Goal: Task Accomplishment & Management: Manage account settings

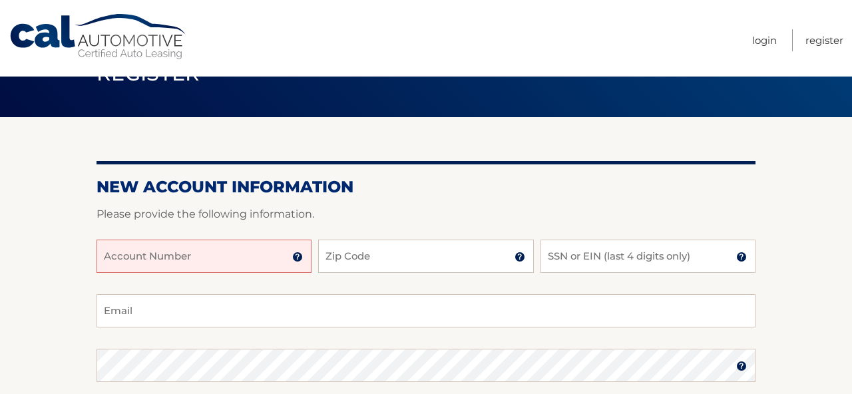
scroll to position [45, 0]
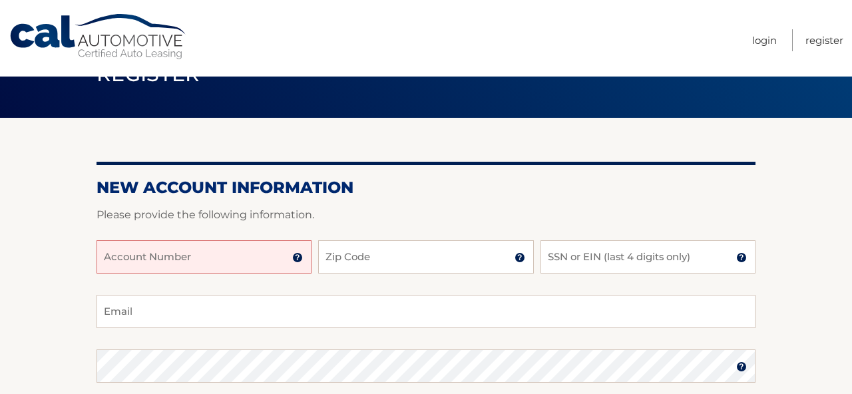
click at [232, 248] on input "Account Number" at bounding box center [204, 256] width 215 height 33
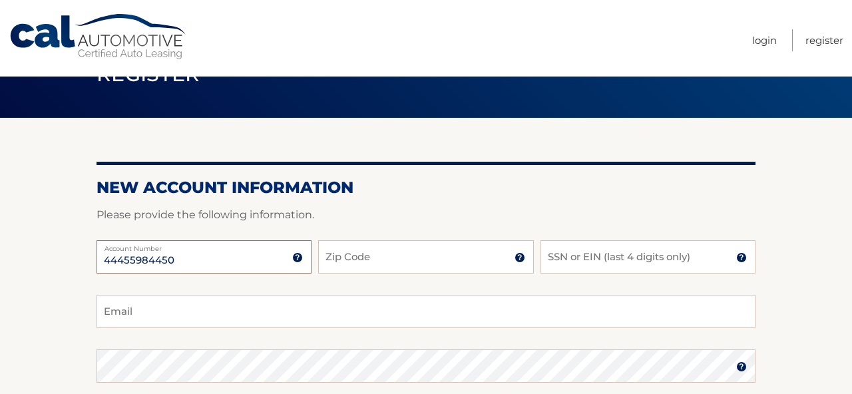
type input "44455984450"
click at [404, 272] on input "Zip Code" at bounding box center [425, 256] width 215 height 33
type input "11579"
click at [569, 266] on input "SSN or EIN (last 4 digits only)" at bounding box center [647, 256] width 215 height 33
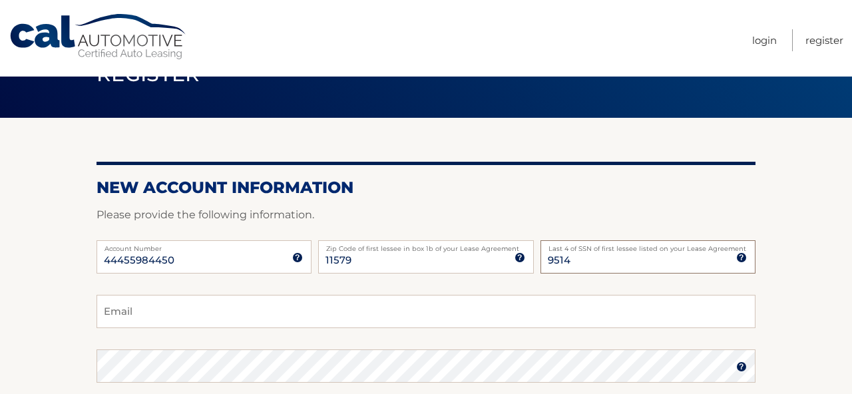
type input "9514"
click at [489, 296] on input "Email" at bounding box center [426, 311] width 659 height 33
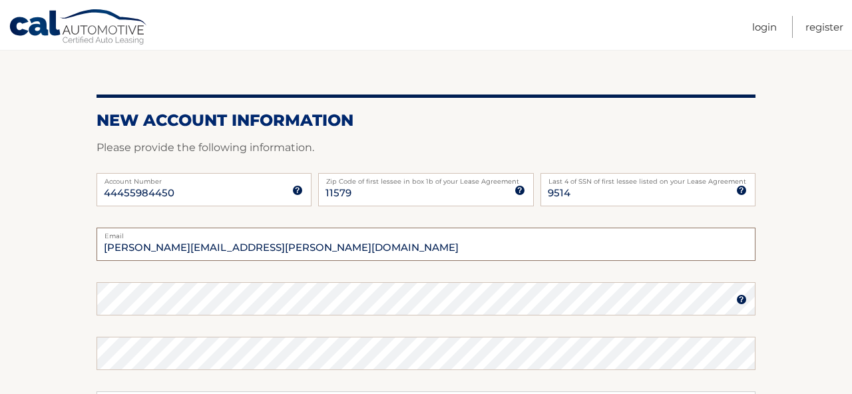
scroll to position [121, 0]
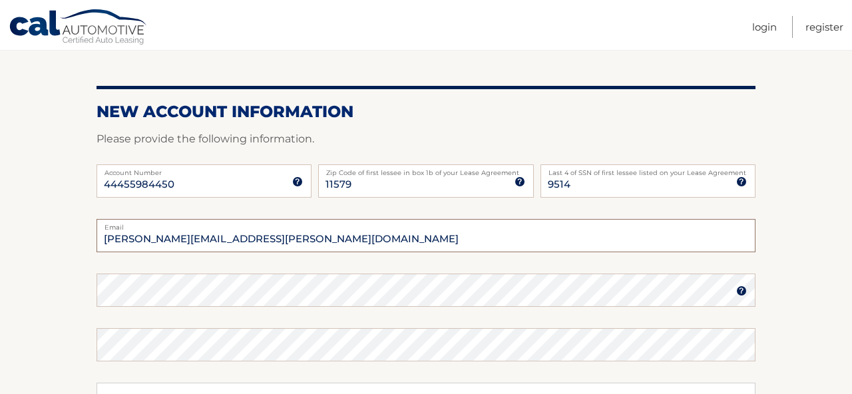
type input "vincent.g.piazza@gmail.com"
click at [742, 293] on img at bounding box center [741, 291] width 11 height 11
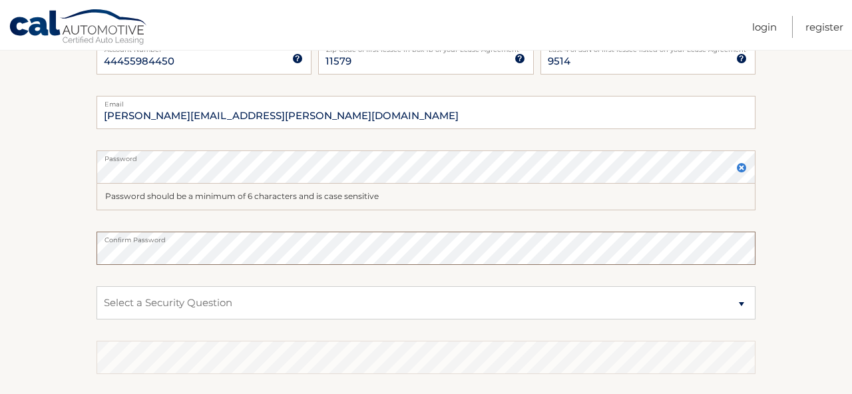
scroll to position [282, 0]
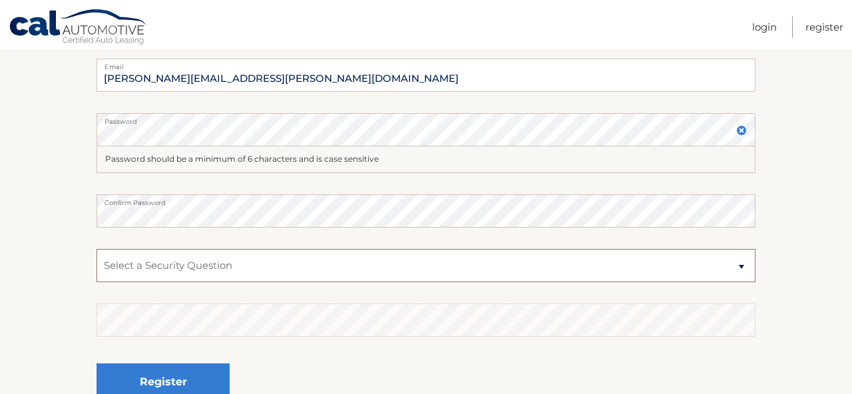
click at [364, 266] on select "Select a Security Question What was the name of your elementary school? What is…" at bounding box center [426, 265] width 659 height 33
select select "4"
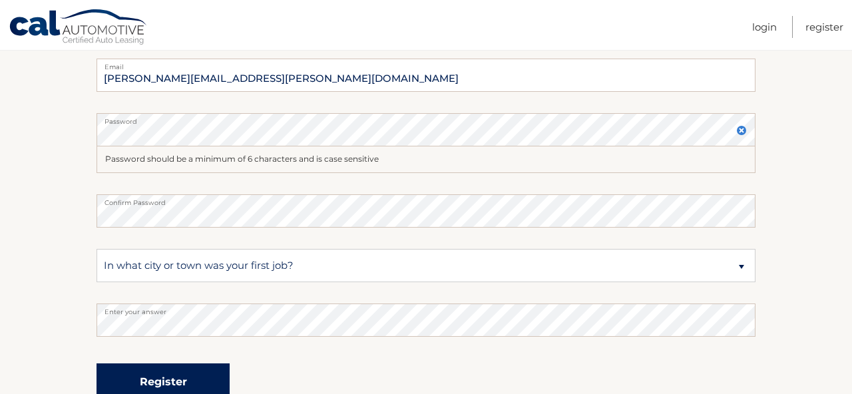
click at [219, 377] on button "Register" at bounding box center [163, 381] width 133 height 37
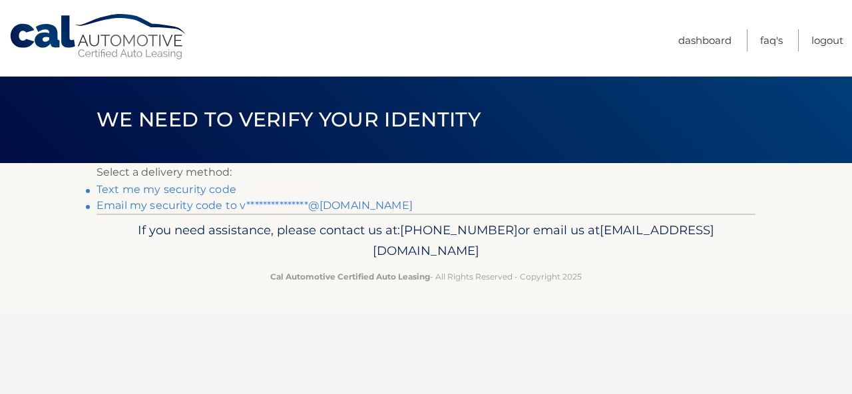
click at [205, 201] on link "**********" at bounding box center [255, 205] width 316 height 13
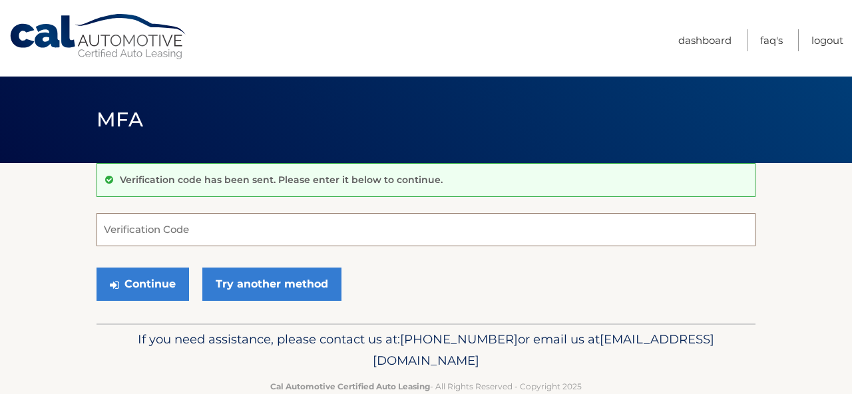
click at [311, 220] on input "Verification Code" at bounding box center [426, 229] width 659 height 33
paste input "526348"
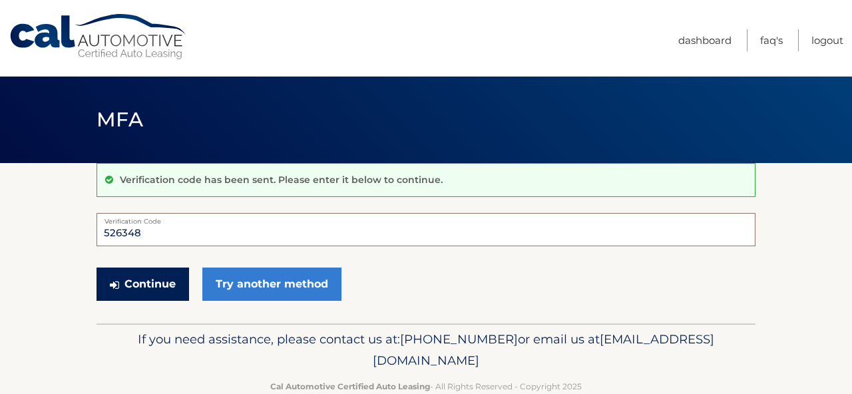
type input "526348"
click at [162, 278] on button "Continue" at bounding box center [143, 284] width 93 height 33
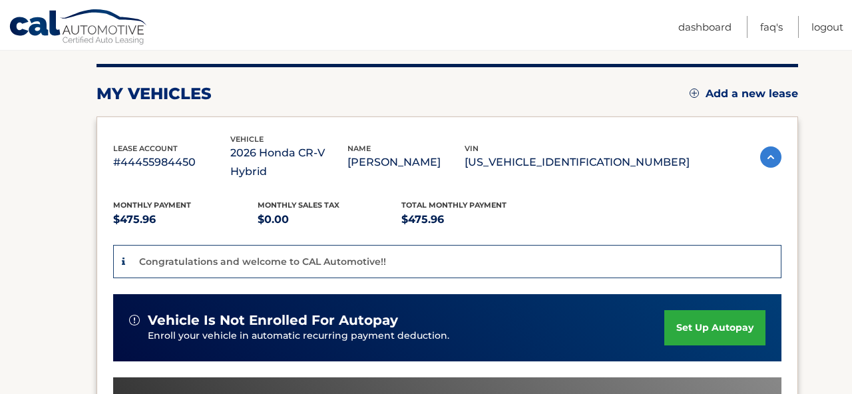
scroll to position [160, 0]
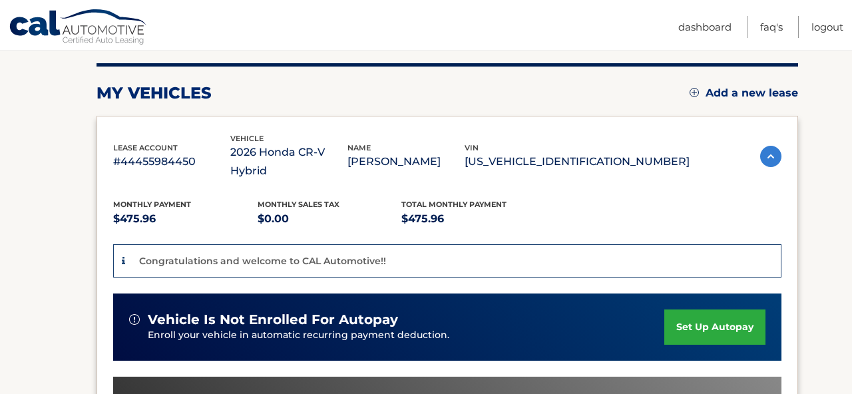
click at [700, 316] on link "set up autopay" at bounding box center [714, 327] width 101 height 35
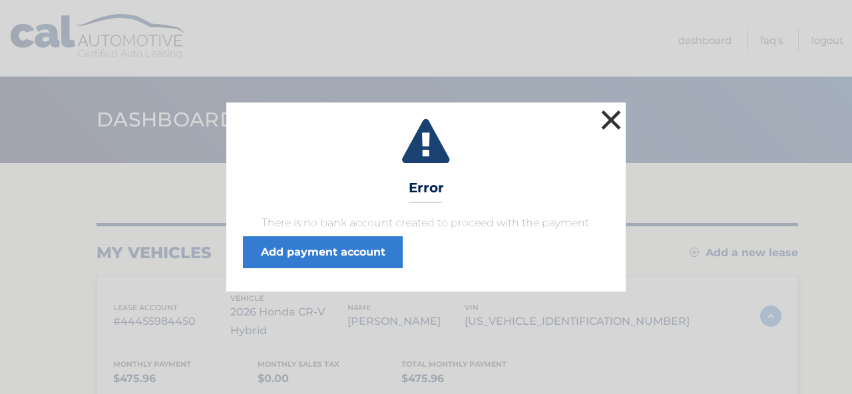
click at [613, 121] on button "×" at bounding box center [611, 120] width 27 height 27
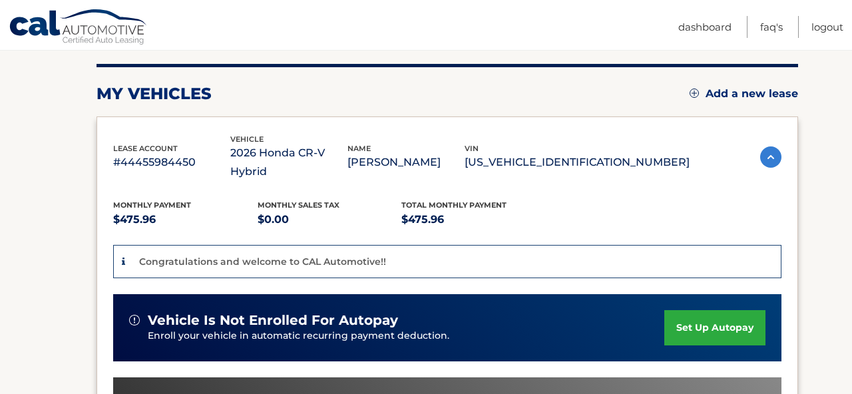
scroll to position [158, 0]
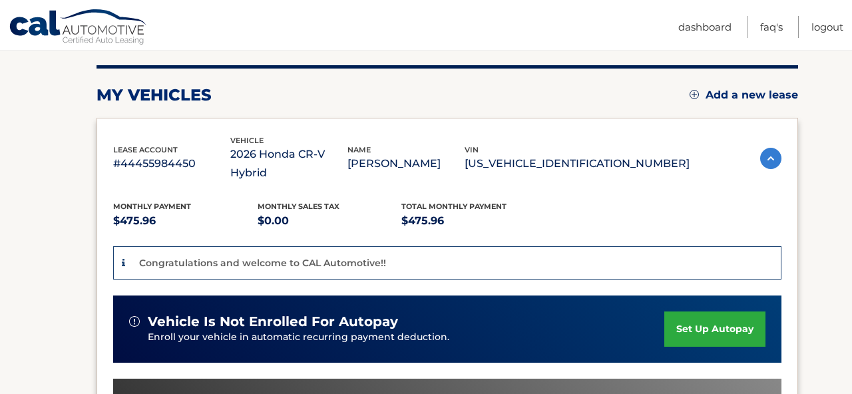
click at [684, 312] on link "set up autopay" at bounding box center [714, 329] width 101 height 35
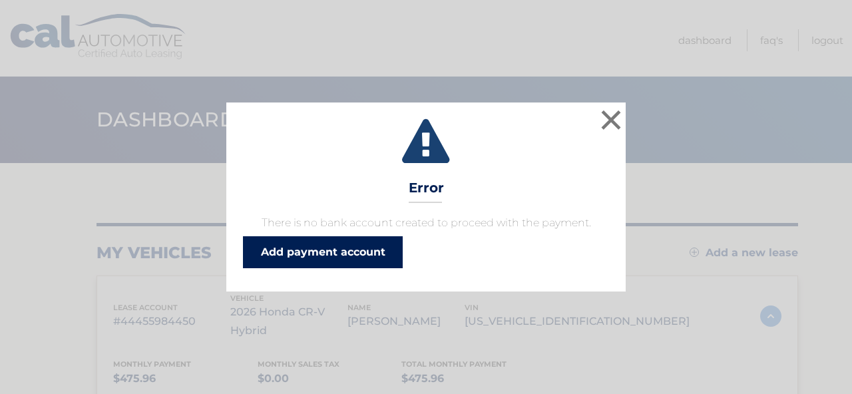
click at [359, 242] on link "Add payment account" at bounding box center [323, 252] width 160 height 32
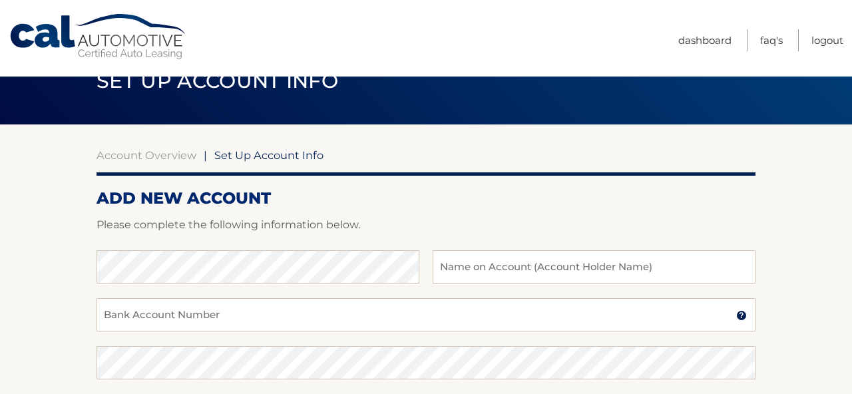
scroll to position [40, 0]
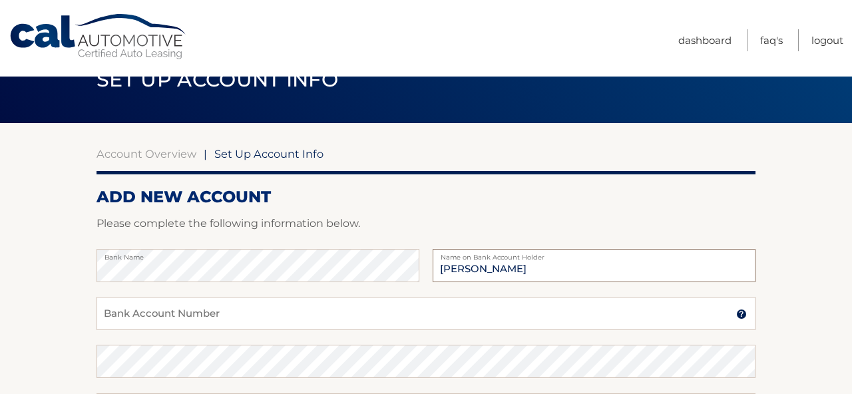
type input "[PERSON_NAME]"
click at [216, 316] on input "Bank Account Number" at bounding box center [426, 313] width 659 height 33
type input "021000021"
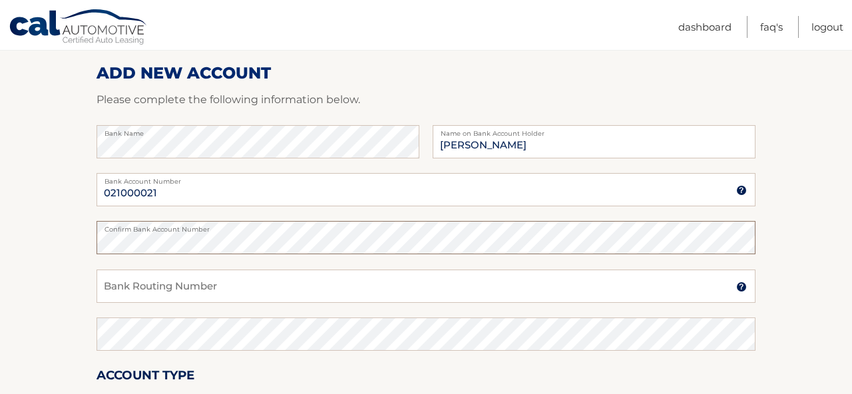
scroll to position [166, 0]
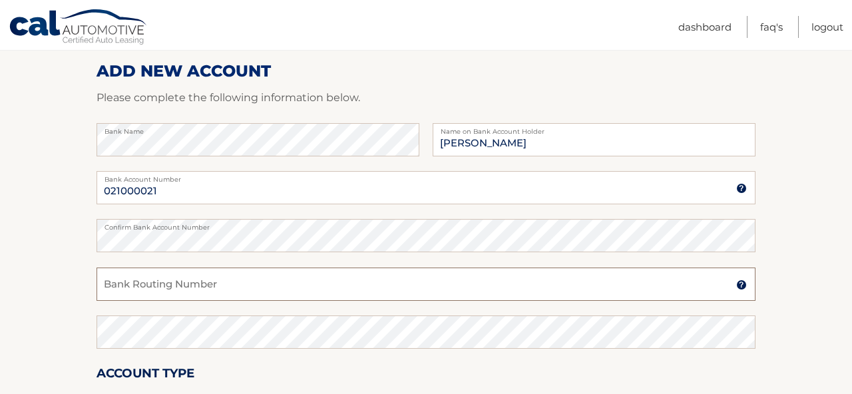
click at [177, 291] on input "Bank Routing Number" at bounding box center [426, 284] width 659 height 33
type input "80008114524"
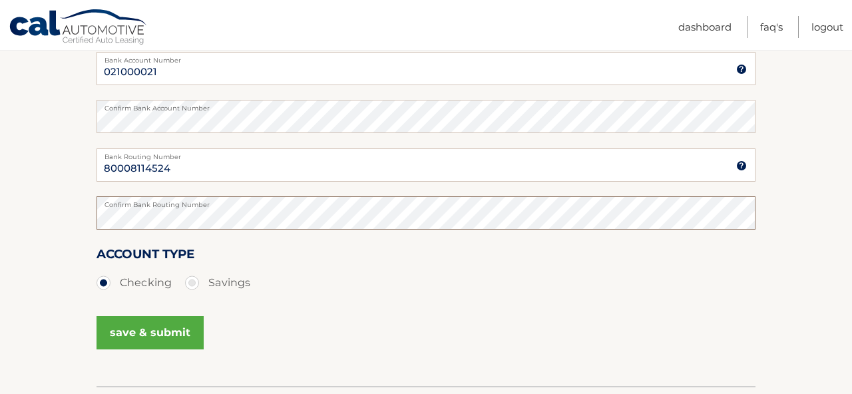
scroll to position [300, 0]
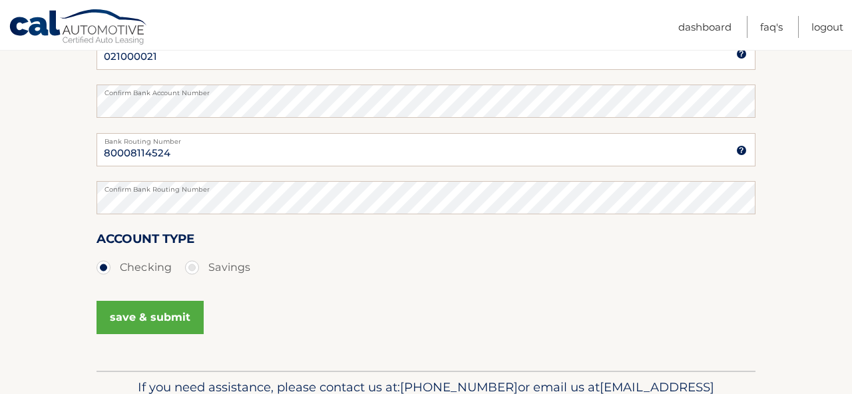
click at [173, 311] on button "save & submit" at bounding box center [150, 317] width 107 height 33
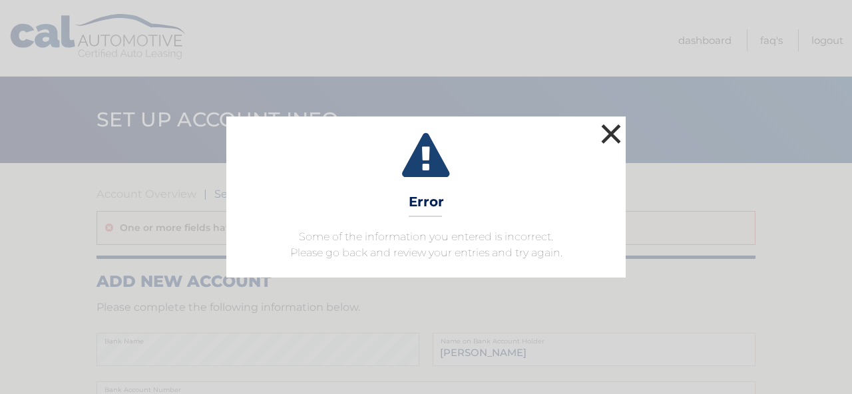
click at [612, 130] on button "×" at bounding box center [611, 133] width 27 height 27
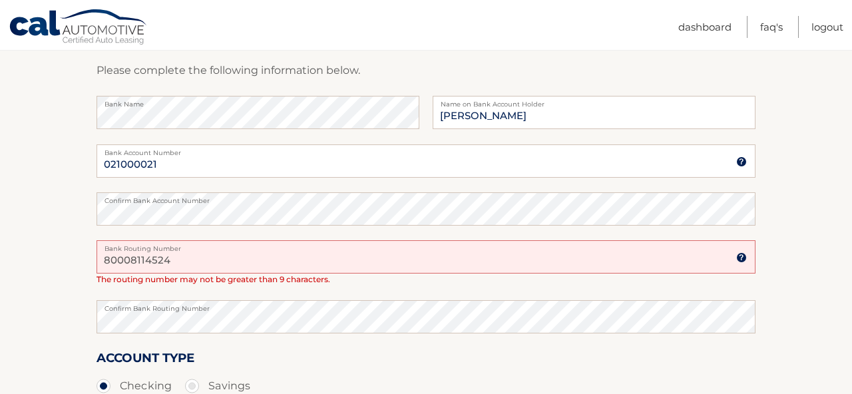
scroll to position [238, 0]
click at [276, 263] on input "80008114524" at bounding box center [426, 256] width 659 height 33
type input "80008114524"
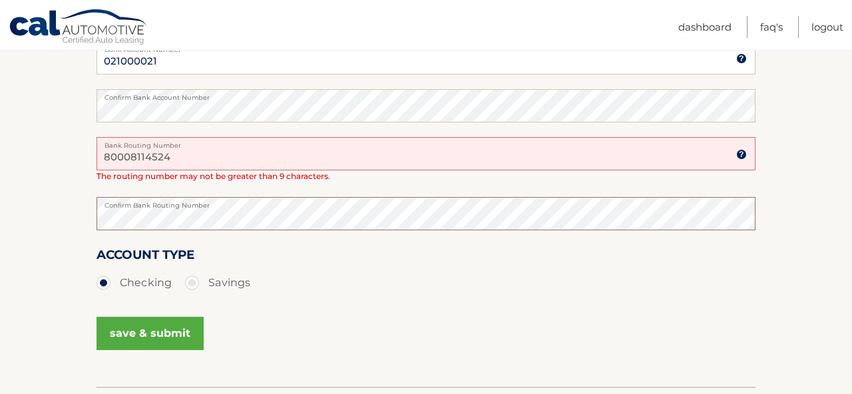
scroll to position [377, 0]
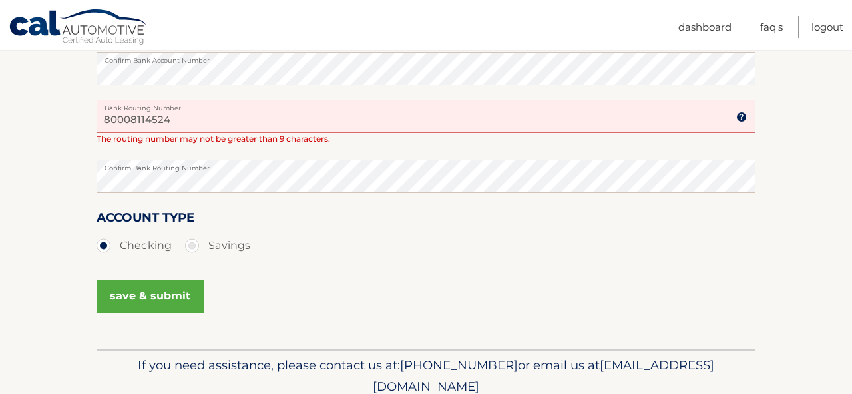
click at [175, 304] on button "save & submit" at bounding box center [150, 296] width 107 height 33
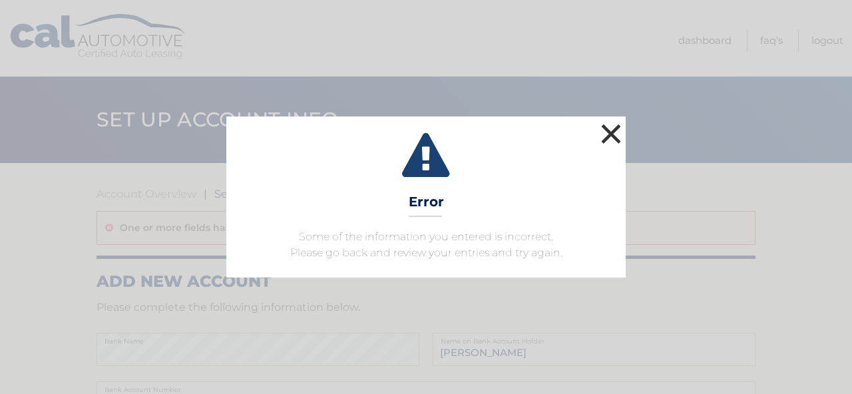
click at [614, 135] on button "×" at bounding box center [611, 133] width 27 height 27
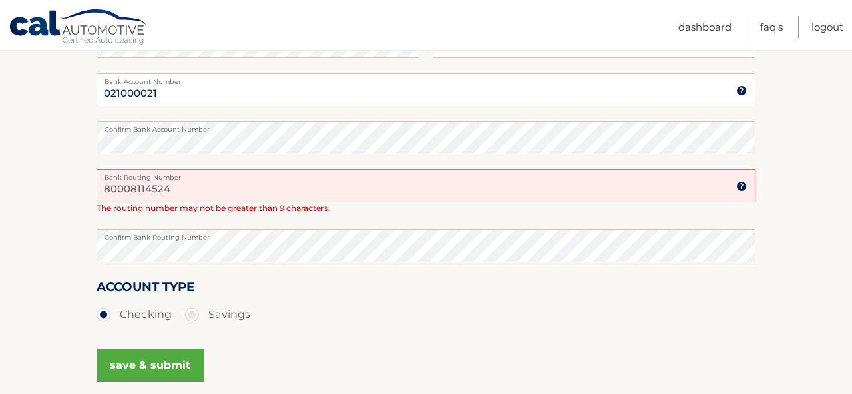
scroll to position [398, 0]
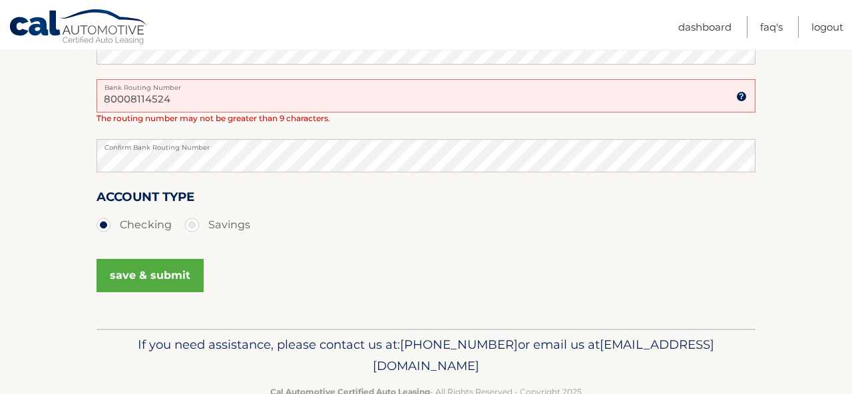
click at [202, 108] on input "80008114524" at bounding box center [426, 95] width 659 height 33
click at [200, 107] on input "80008114524" at bounding box center [426, 95] width 659 height 33
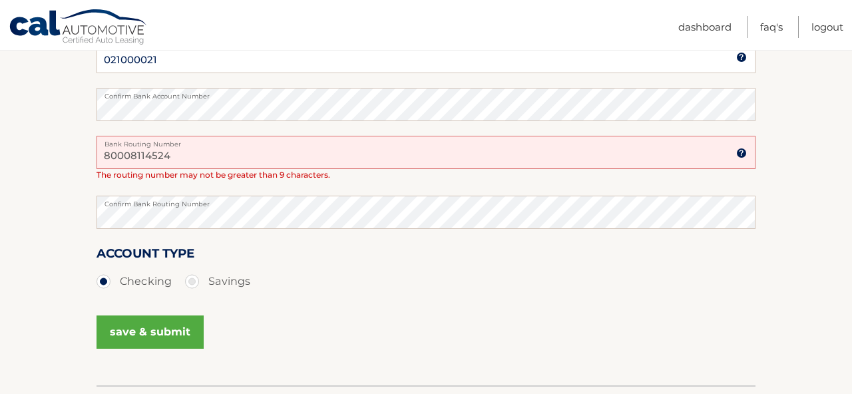
scroll to position [328, 0]
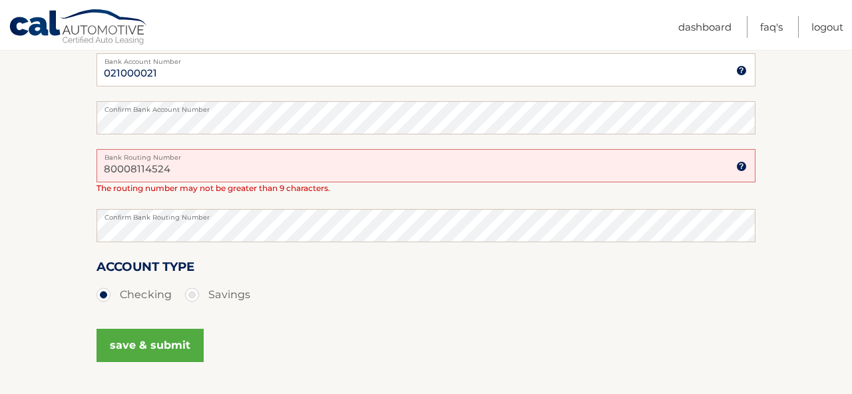
click at [178, 174] on input "80008114524" at bounding box center [426, 165] width 659 height 33
click at [177, 82] on input "021000021" at bounding box center [426, 69] width 659 height 33
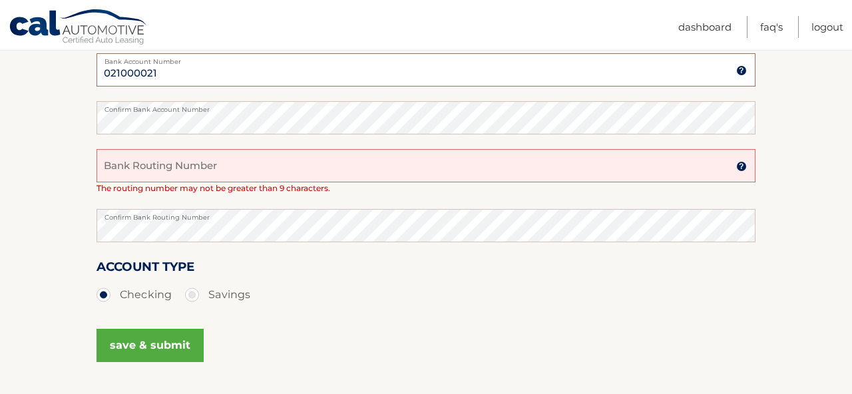
click at [177, 82] on input "021000021" at bounding box center [426, 69] width 659 height 33
click at [173, 174] on input "Bank Routing Number" at bounding box center [426, 165] width 659 height 33
paste input "021000021"
type input "021000021"
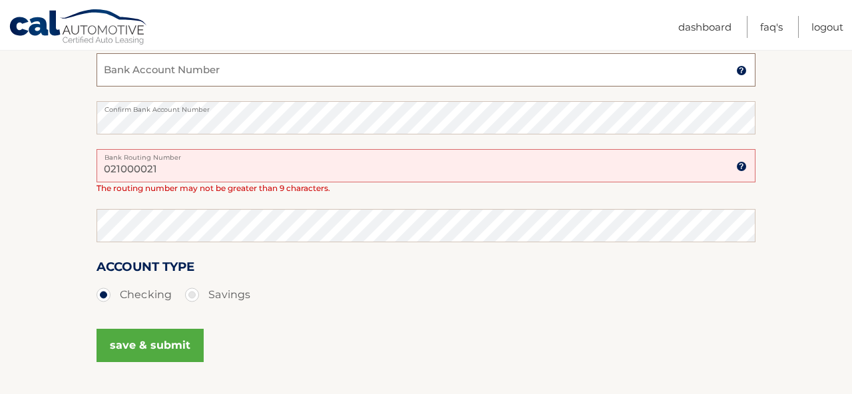
click at [154, 67] on input "Bank Account Number" at bounding box center [426, 69] width 659 height 33
paste input "80008114524"
type input "80008114524"
click at [142, 67] on input "80008114524" at bounding box center [426, 69] width 659 height 33
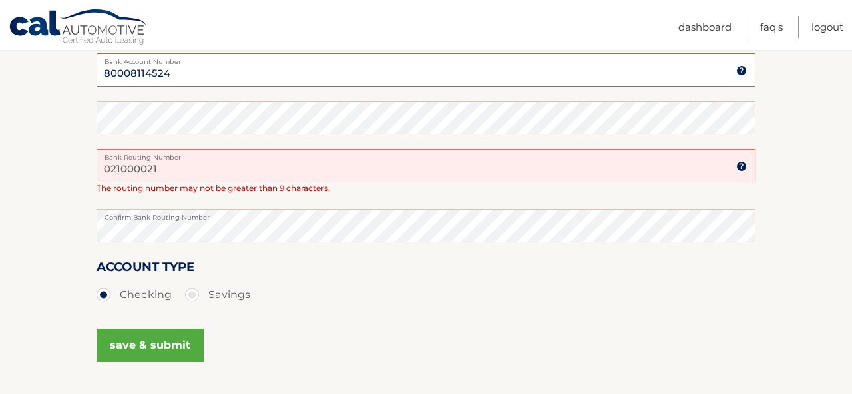
click at [142, 67] on input "80008114524" at bounding box center [426, 69] width 659 height 33
paste input "80008114524"
type input "80008114524"
click at [131, 57] on label "Bank Account Number" at bounding box center [426, 58] width 659 height 11
click at [131, 57] on input "80008114524" at bounding box center [426, 69] width 659 height 33
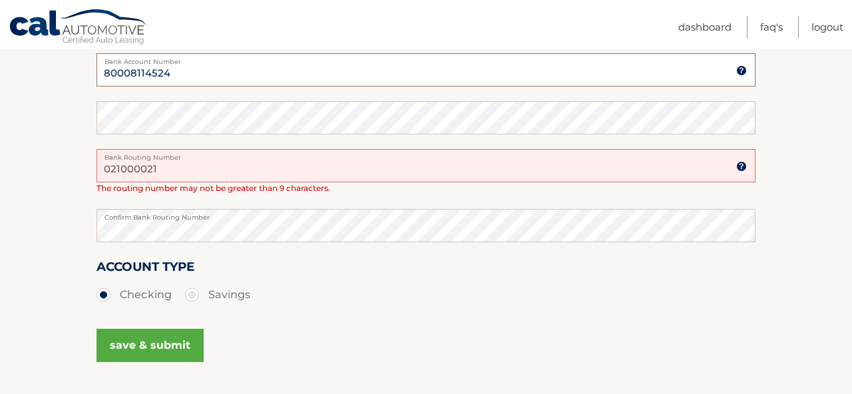
click at [134, 71] on input "80008114524" at bounding box center [426, 69] width 659 height 33
click at [180, 349] on button "save & submit" at bounding box center [150, 345] width 107 height 33
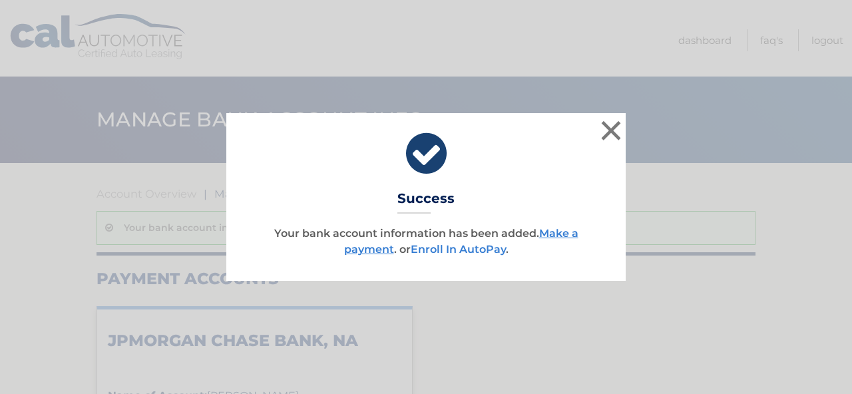
click at [481, 252] on link "Enroll In AutoPay" at bounding box center [458, 249] width 95 height 13
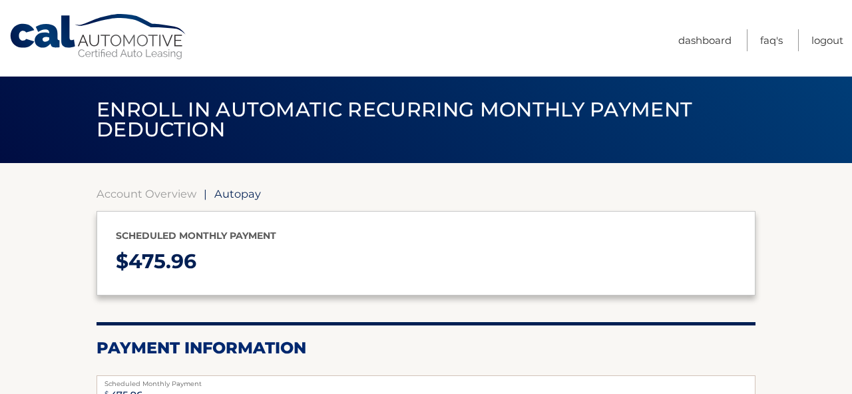
select select "NGU4M2ExMGYtMzcwNS00MDViLTg3ZDEtODg1Yjk3MzNiZDA3"
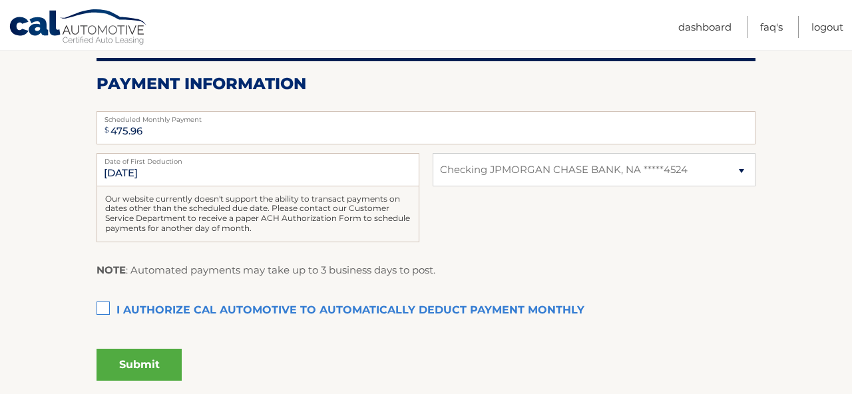
scroll to position [268, 0]
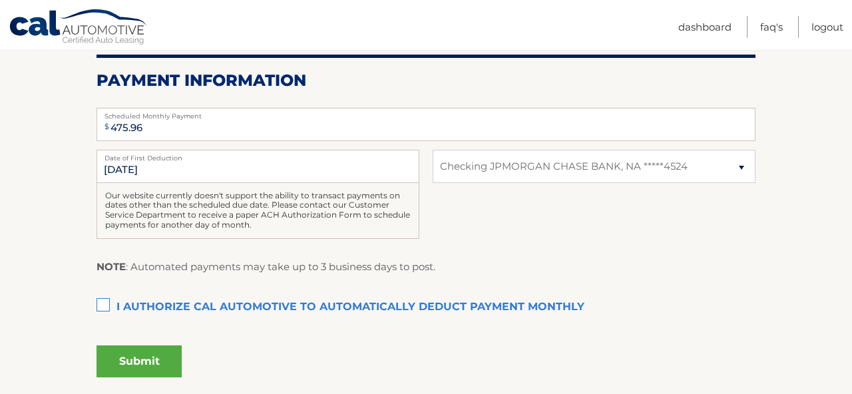
click at [88, 308] on section "Account Overview | Autopay Scheduled monthly payment $ 475.96 Payment Informati…" at bounding box center [426, 145] width 852 height 501
click at [101, 308] on label "I authorize cal automotive to automatically deduct payment monthly This checkbo…" at bounding box center [426, 307] width 659 height 27
click at [0, 0] on input "I authorize cal automotive to automatically deduct payment monthly This checkbo…" at bounding box center [0, 0] width 0 height 0
click at [158, 354] on button "Submit" at bounding box center [139, 361] width 85 height 32
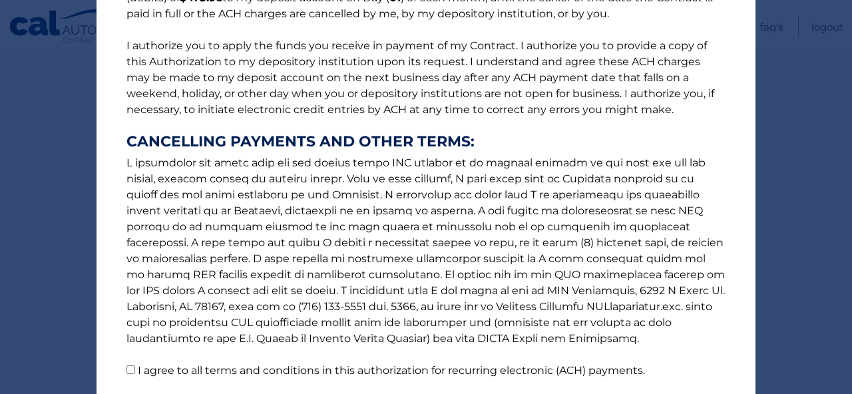
scroll to position [250, 0]
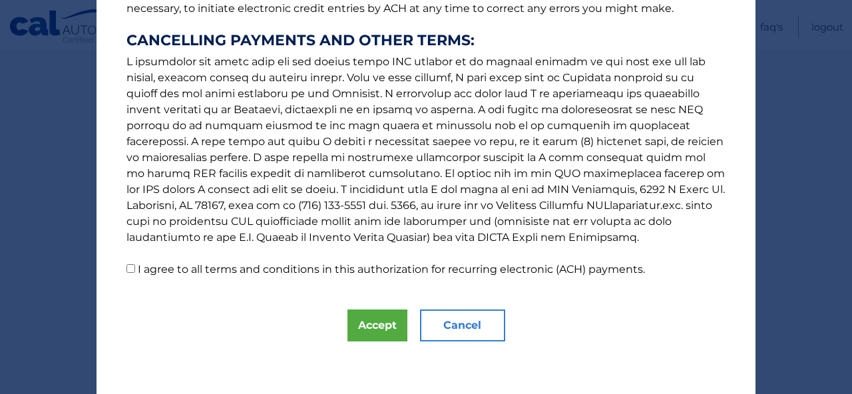
click at [254, 265] on label "I agree to all terms and conditions in this authorization for recurring electro…" at bounding box center [391, 269] width 507 height 13
click at [135, 265] on input "I agree to all terms and conditions in this authorization for recurring electro…" at bounding box center [130, 268] width 9 height 9
checkbox input "true"
click at [371, 340] on button "Accept" at bounding box center [377, 326] width 60 height 32
